Goal: Transaction & Acquisition: Obtain resource

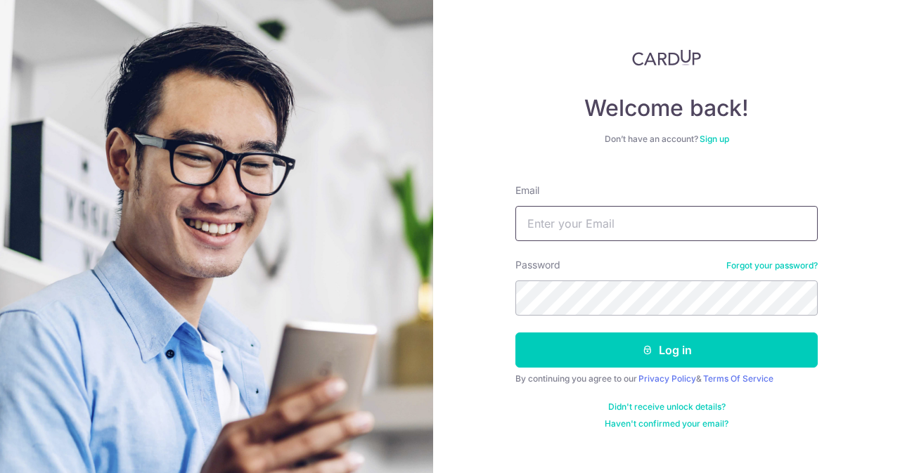
click at [612, 230] on input "Email" at bounding box center [667, 223] width 302 height 35
type input "[EMAIL_ADDRESS][DOMAIN_NAME]"
click at [516, 333] on button "Log in" at bounding box center [667, 350] width 302 height 35
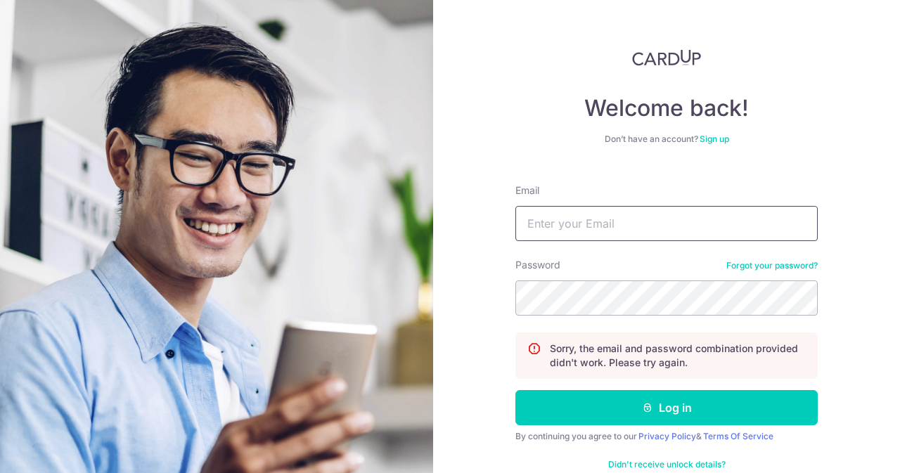
click at [674, 229] on input "Email" at bounding box center [667, 223] width 302 height 35
type input "[EMAIL_ADDRESS][DOMAIN_NAME]"
click at [516, 390] on button "Log in" at bounding box center [667, 407] width 302 height 35
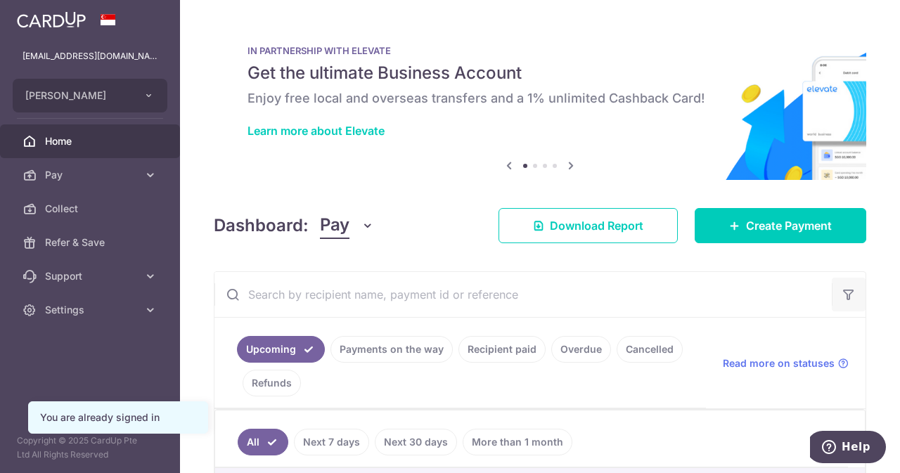
click at [842, 300] on icon "button" at bounding box center [849, 295] width 14 height 14
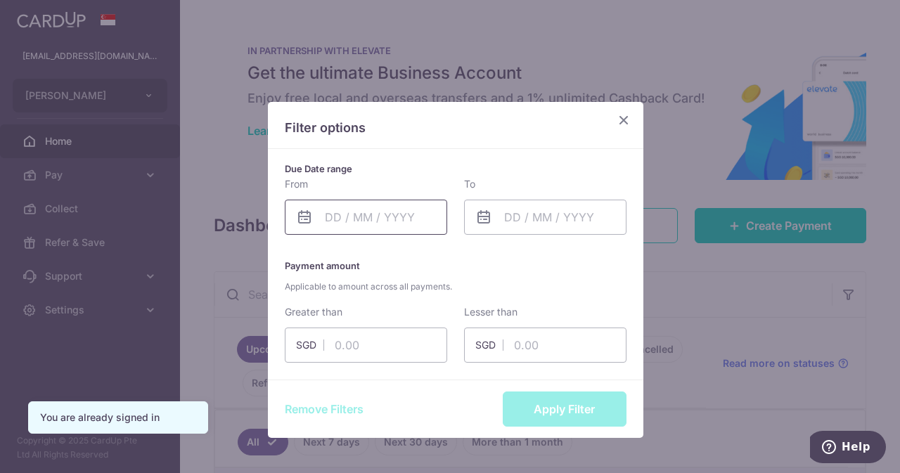
click at [377, 219] on input "text" at bounding box center [366, 217] width 162 height 35
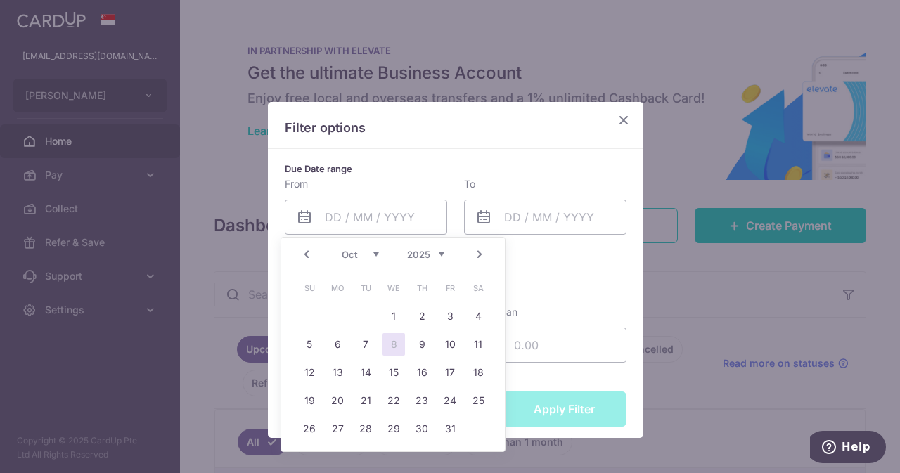
click at [312, 249] on link "Prev" at bounding box center [306, 254] width 17 height 17
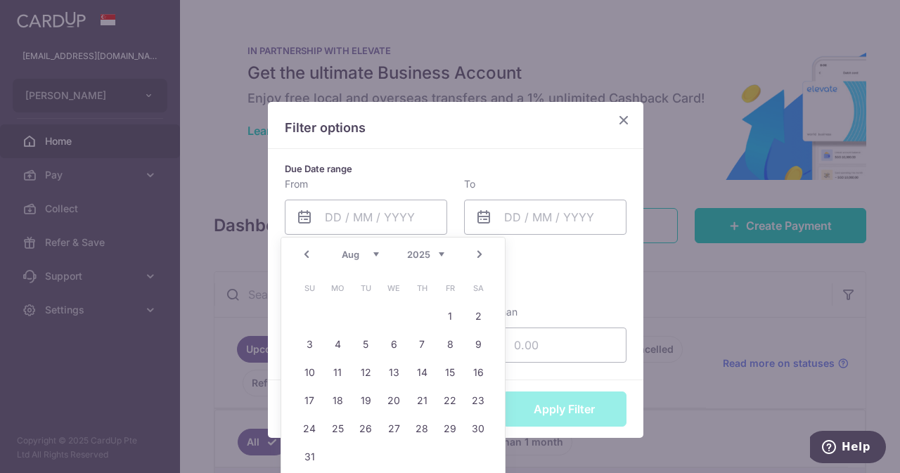
click at [312, 249] on link "Prev" at bounding box center [306, 254] width 17 height 17
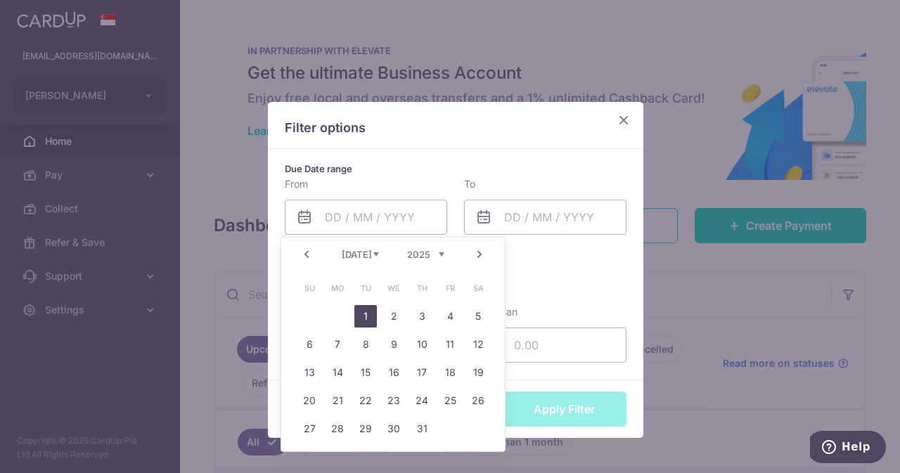
click at [362, 315] on link "1" at bounding box center [366, 316] width 23 height 23
type input "01/07/2025"
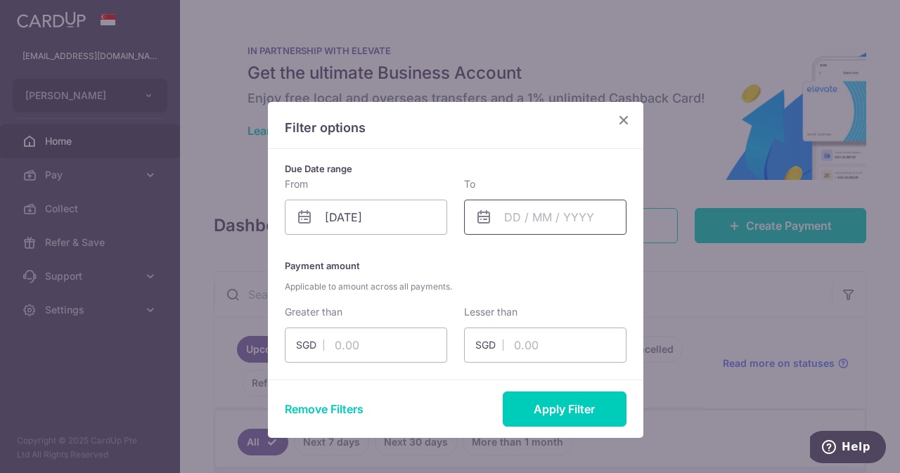
click at [501, 206] on input "text" at bounding box center [545, 217] width 162 height 35
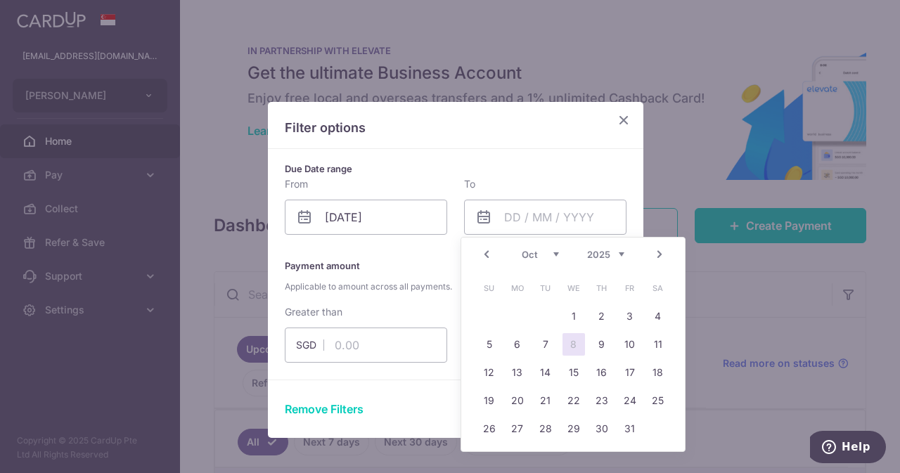
click at [492, 250] on link "Prev" at bounding box center [486, 254] width 17 height 17
click at [546, 440] on td "30" at bounding box center [546, 429] width 28 height 28
type input "30/09/2025"
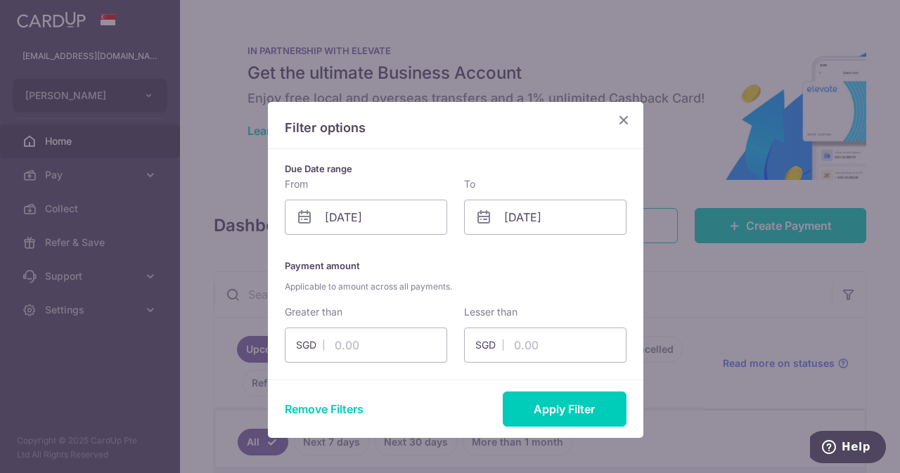
scroll to position [65, 0]
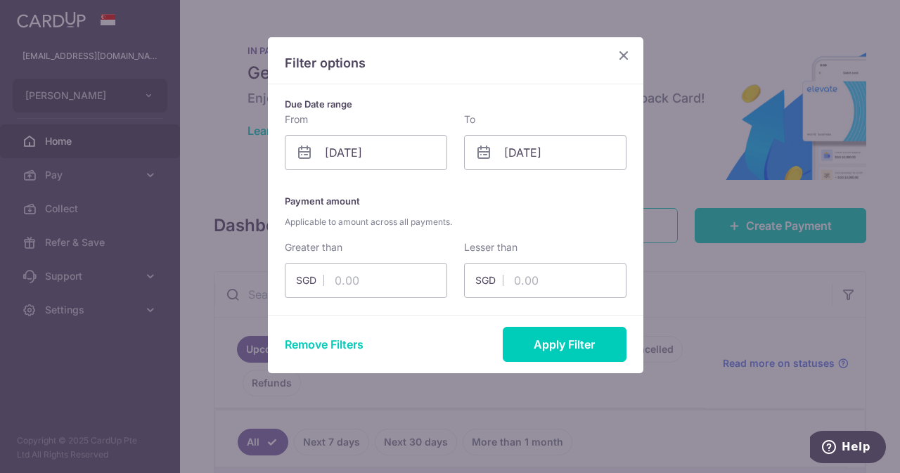
click at [563, 367] on div "Remove Filters Apply Filter" at bounding box center [456, 344] width 376 height 58
click at [547, 351] on button "Apply Filter" at bounding box center [565, 344] width 124 height 35
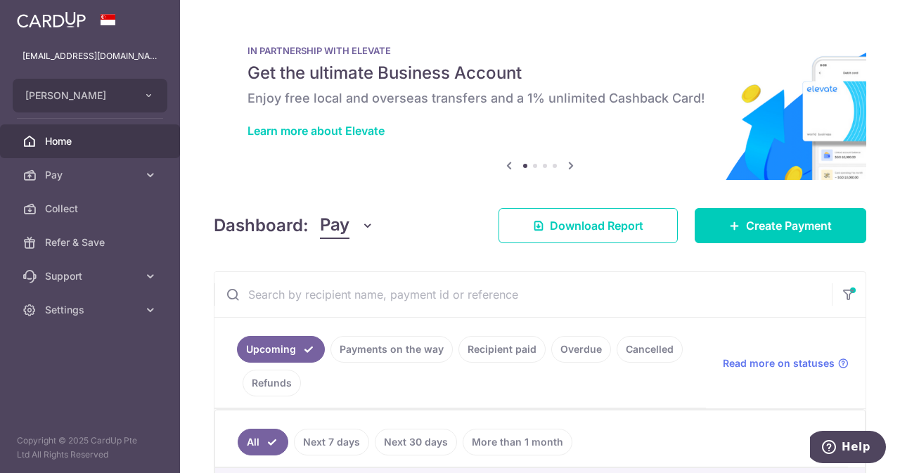
click at [491, 345] on link "Recipient paid" at bounding box center [502, 349] width 87 height 27
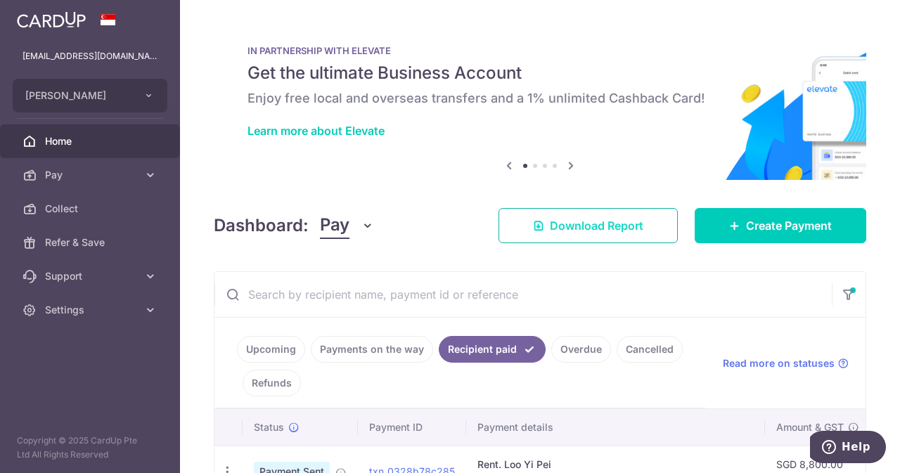
click at [561, 230] on span "Download Report" at bounding box center [597, 225] width 94 height 17
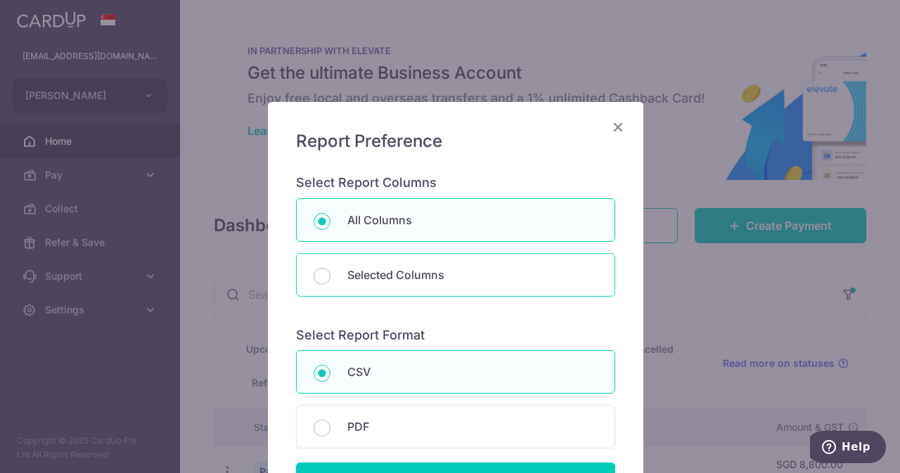
scroll to position [152, 0]
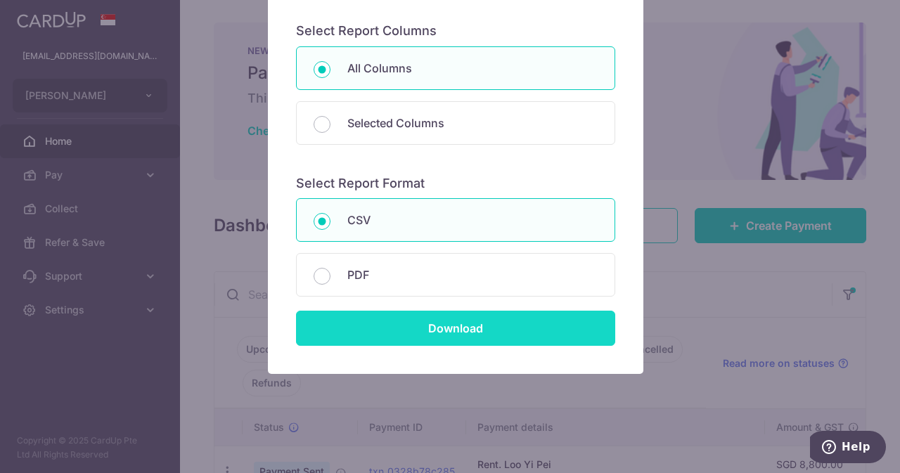
click at [464, 340] on input "Download" at bounding box center [455, 328] width 319 height 35
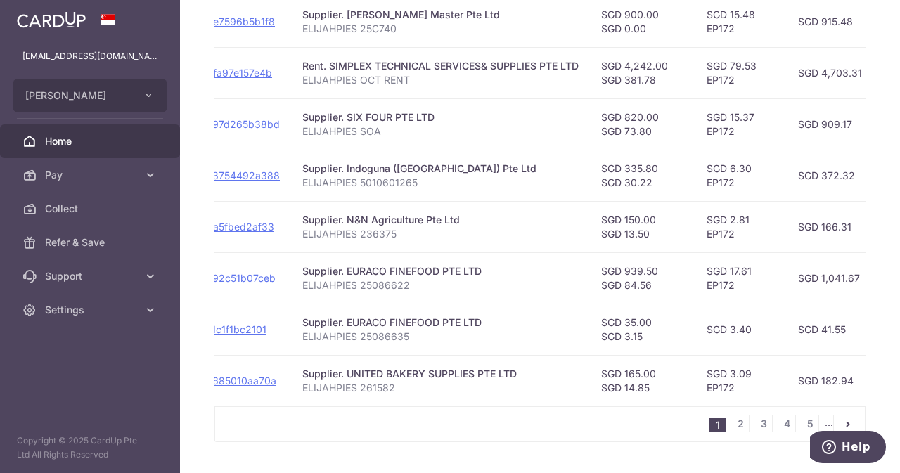
scroll to position [0, 216]
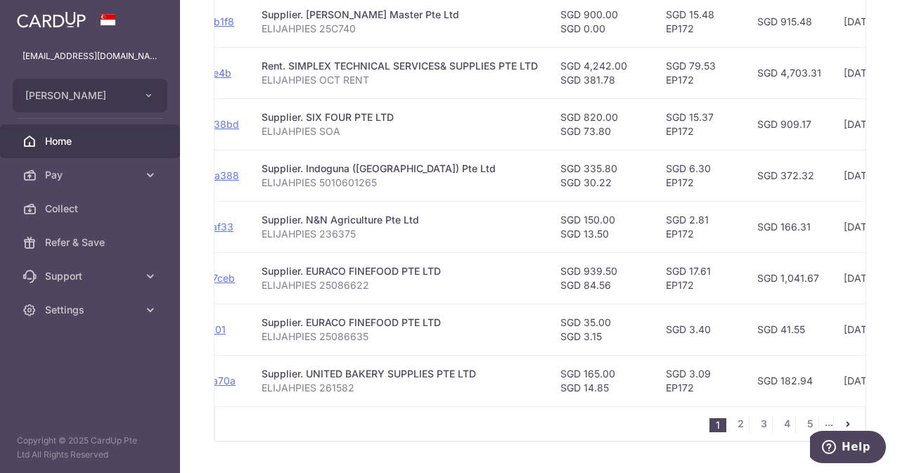
click at [843, 422] on icon "pager" at bounding box center [848, 424] width 11 height 11
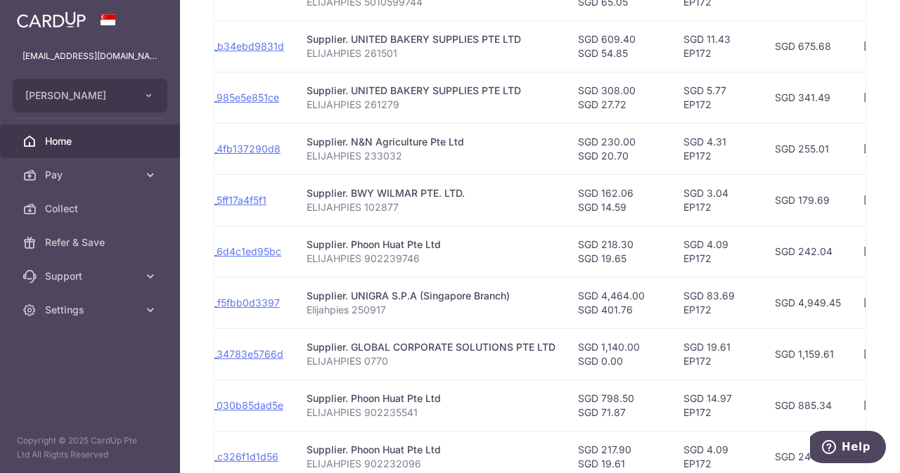
scroll to position [589, 0]
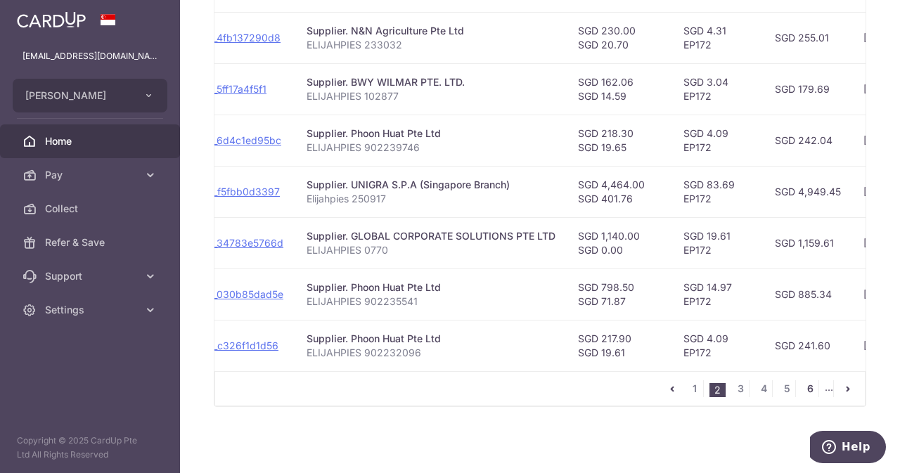
click at [805, 390] on link "6" at bounding box center [810, 389] width 17 height 17
